Goal: Task Accomplishment & Management: Complete application form

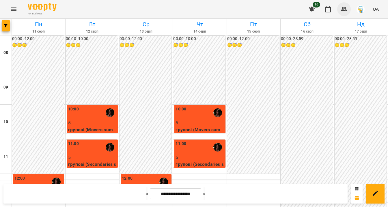
scroll to position [267, 0]
click at [347, 9] on icon "button" at bounding box center [343, 9] width 7 height 7
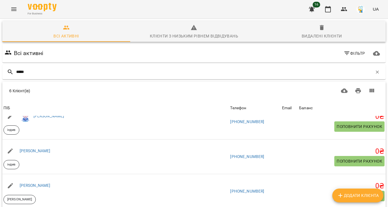
scroll to position [57, 0]
type input "*****"
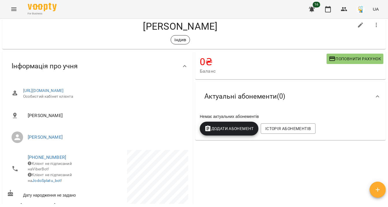
scroll to position [14, 0]
click at [241, 97] on span "Актуальні абонементи ( 0 )" at bounding box center [244, 96] width 81 height 9
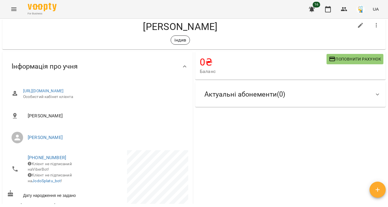
click at [241, 97] on span "Актуальні абонементи ( 0 )" at bounding box center [244, 94] width 81 height 9
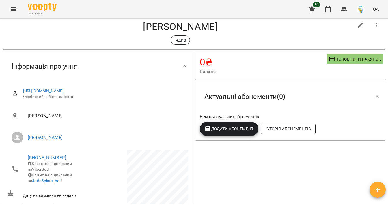
click at [277, 131] on span "Історія абонементів" at bounding box center [288, 128] width 46 height 7
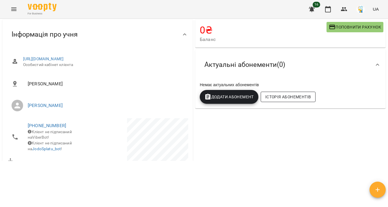
scroll to position [0, 0]
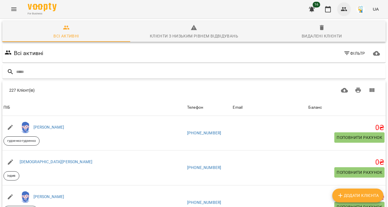
click at [344, 12] on icon "button" at bounding box center [343, 9] width 7 height 7
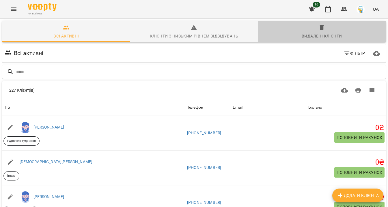
click at [318, 31] on icon "button" at bounding box center [321, 27] width 7 height 7
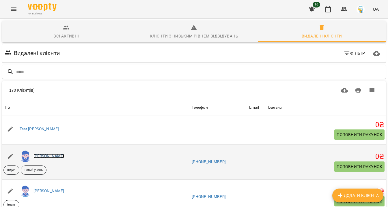
click at [56, 156] on link "[PERSON_NAME]" at bounding box center [48, 156] width 31 height 5
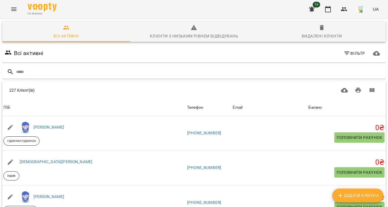
scroll to position [45, 0]
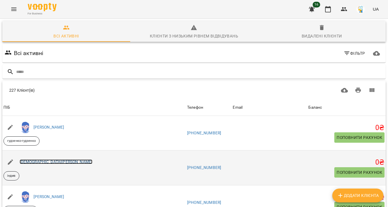
click at [46, 159] on link "[DEMOGRAPHIC_DATA][PERSON_NAME]" at bounding box center [56, 161] width 73 height 5
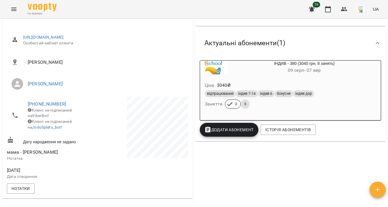
scroll to position [76, 0]
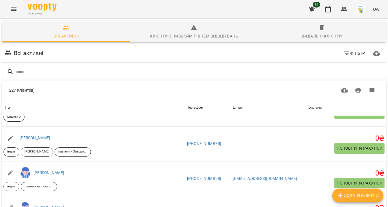
scroll to position [129, 0]
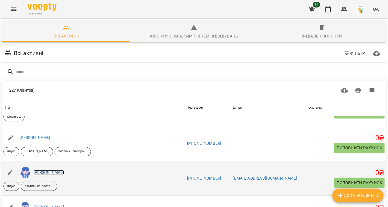
click at [55, 173] on link "[PERSON_NAME]" at bounding box center [48, 172] width 31 height 5
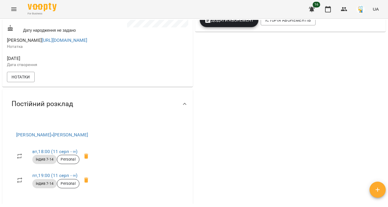
scroll to position [207, 0]
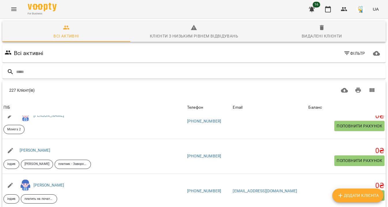
scroll to position [117, 0]
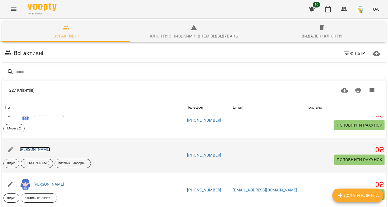
click at [50, 150] on link "[PERSON_NAME]" at bounding box center [35, 149] width 31 height 5
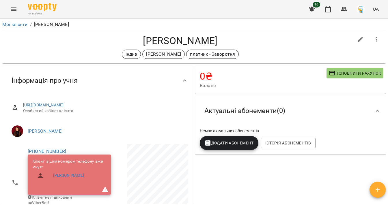
click at [14, 9] on icon "Menu" at bounding box center [13, 8] width 5 height 3
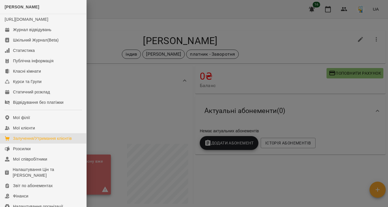
click at [27, 141] on div "Залучення/Утримання клієнтів" at bounding box center [42, 139] width 59 height 6
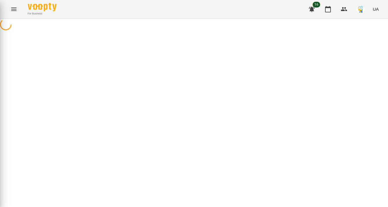
select select "**********"
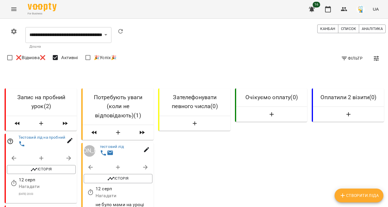
scroll to position [74, 0]
click at [119, 163] on icon "button" at bounding box center [117, 166] width 7 height 7
select select "**********"
select select "*"
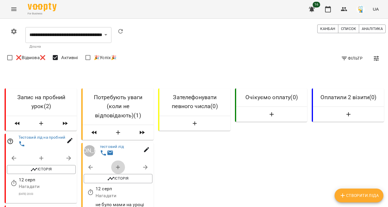
click at [117, 163] on icon "button" at bounding box center [117, 166] width 7 height 7
select select "**********"
select select "*"
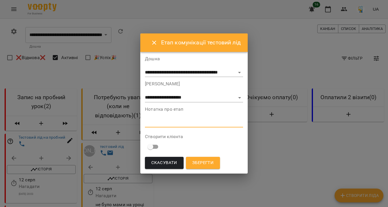
click at [168, 123] on textarea at bounding box center [194, 122] width 98 height 5
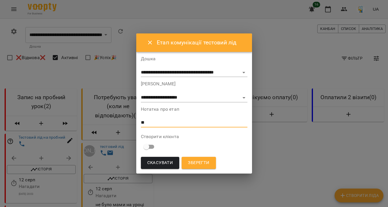
type textarea "*"
type textarea "**********"
click at [192, 164] on span "Зберегти" at bounding box center [198, 162] width 21 height 7
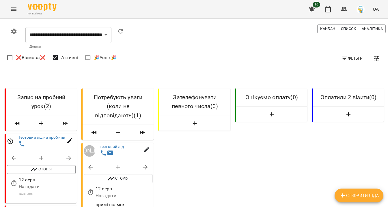
scroll to position [69, 0]
click at [71, 137] on icon "button" at bounding box center [69, 140] width 7 height 7
select select "**"
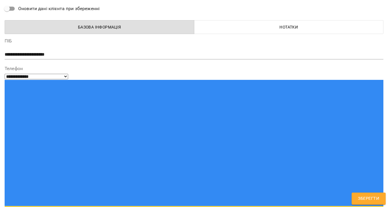
scroll to position [0, 0]
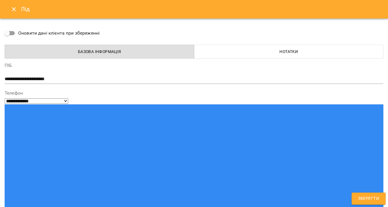
click at [14, 10] on icon "Close" at bounding box center [14, 9] width 4 height 4
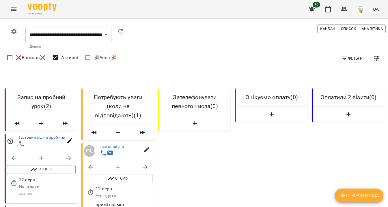
scroll to position [61, 0]
click at [43, 155] on icon "button" at bounding box center [41, 158] width 7 height 7
select select "**********"
select select "*"
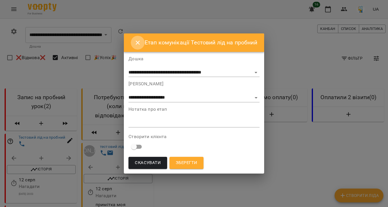
click at [139, 43] on icon "Close" at bounding box center [137, 42] width 7 height 7
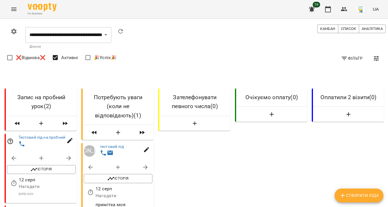
click at [145, 163] on icon "button" at bounding box center [145, 166] width 7 height 7
select select "**********"
select select "*"
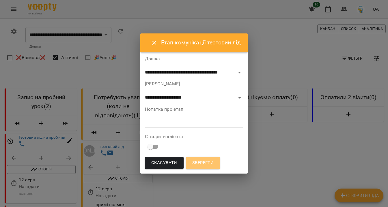
click at [193, 165] on span "Зберегти" at bounding box center [202, 162] width 21 height 7
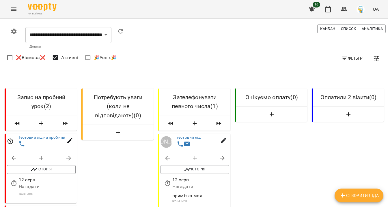
scroll to position [86, 0]
select select "**"
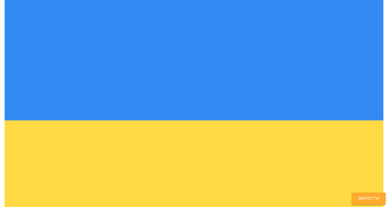
scroll to position [110, 0]
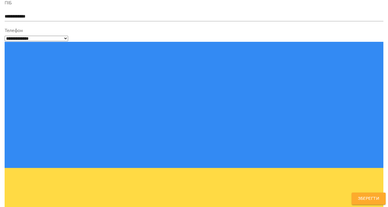
scroll to position [0, 0]
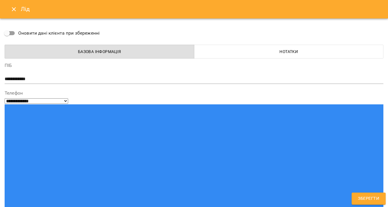
click at [15, 9] on icon "Close" at bounding box center [13, 9] width 7 height 7
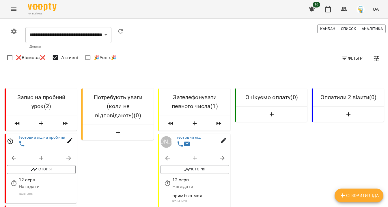
scroll to position [65, 0]
click at [195, 156] on icon "button" at bounding box center [195, 158] width 4 height 4
select select "**********"
select select "*"
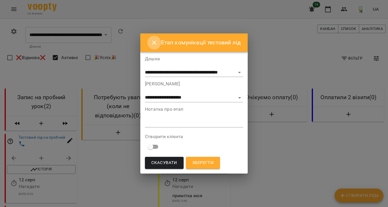
click at [152, 43] on icon "Close" at bounding box center [154, 43] width 4 height 4
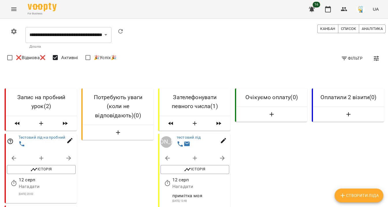
click at [223, 138] on icon "button" at bounding box center [223, 140] width 5 height 5
select select "**"
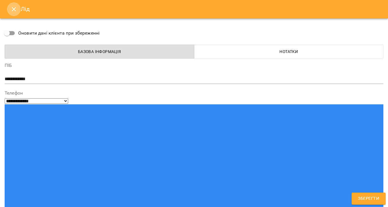
click at [15, 11] on icon "Close" at bounding box center [13, 9] width 7 height 7
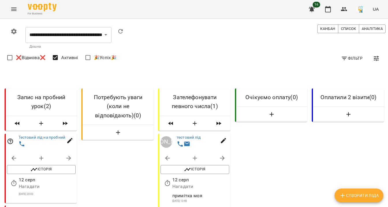
click at [195, 155] on icon "button" at bounding box center [194, 158] width 7 height 7
select select "**********"
select select "*"
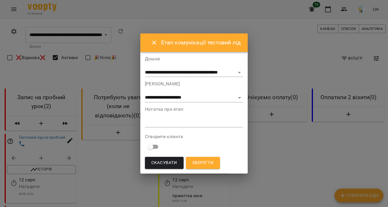
click at [161, 124] on textarea at bounding box center [194, 122] width 98 height 5
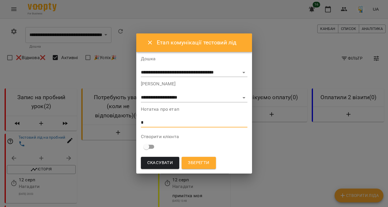
type textarea "*"
click at [195, 162] on span "Зберегти" at bounding box center [198, 162] width 21 height 7
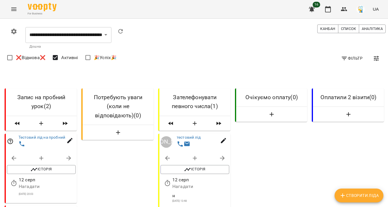
scroll to position [33, 0]
